Goal: Transaction & Acquisition: Purchase product/service

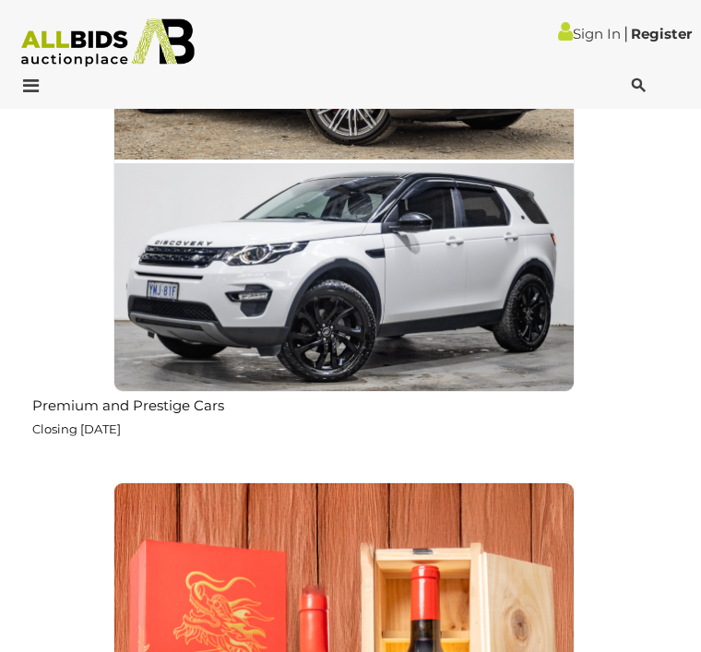
scroll to position [2349, 0]
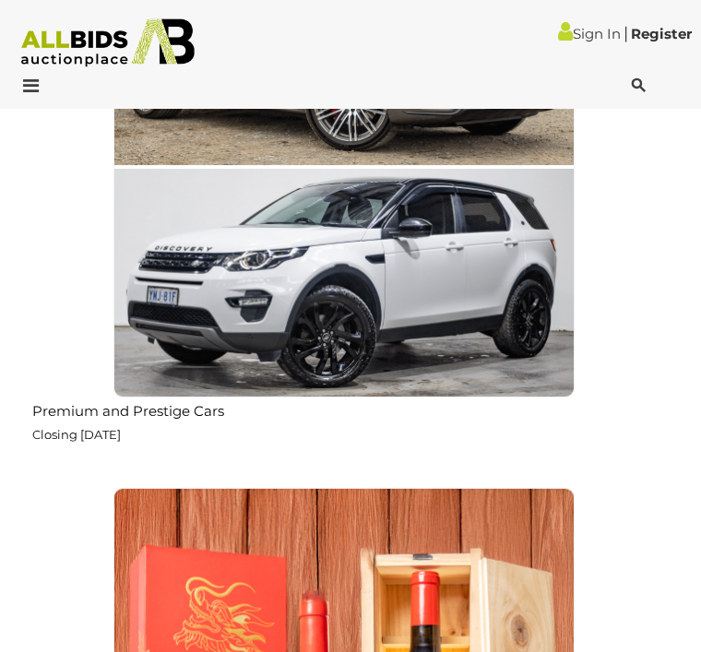
click at [644, 82] on icon at bounding box center [639, 86] width 14 height 18
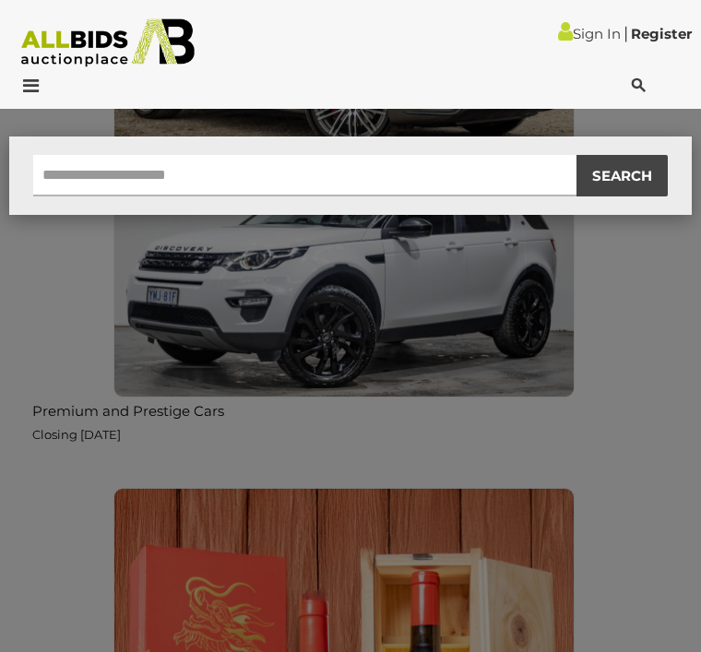
click at [66, 187] on input "text" at bounding box center [305, 176] width 544 height 42
type input "*"
type input "**********"
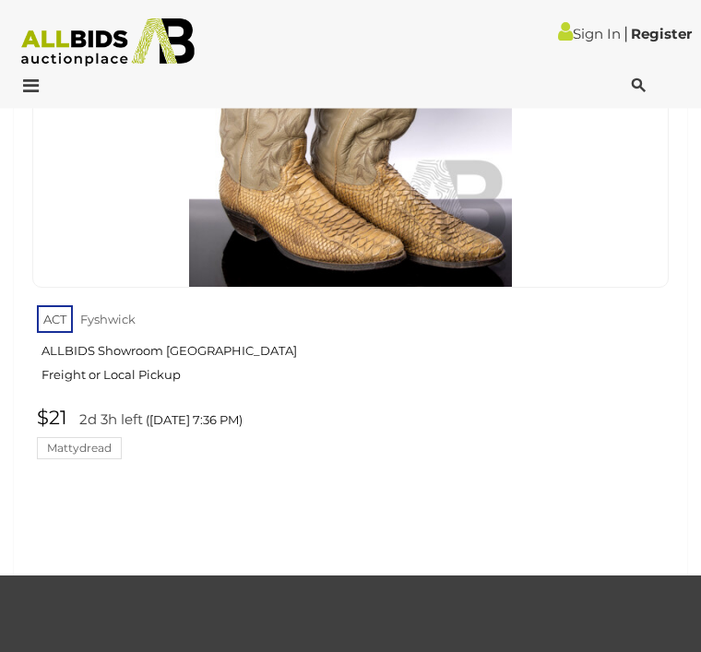
scroll to position [360, 0]
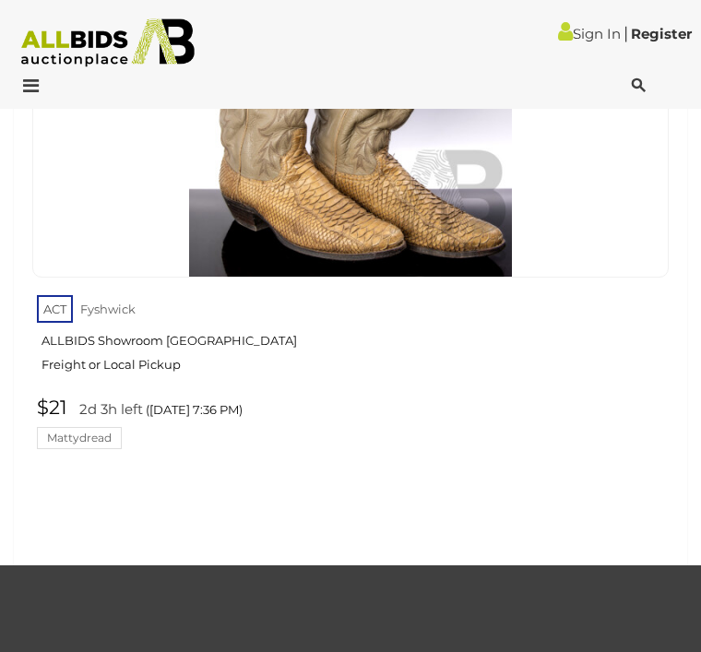
click at [162, 346] on link "ACT Fyshwick ALLBIDS Showroom Fyshwick Freight or Local Pickup" at bounding box center [353, 339] width 632 height 95
